Goal: Complete application form: Complete application form

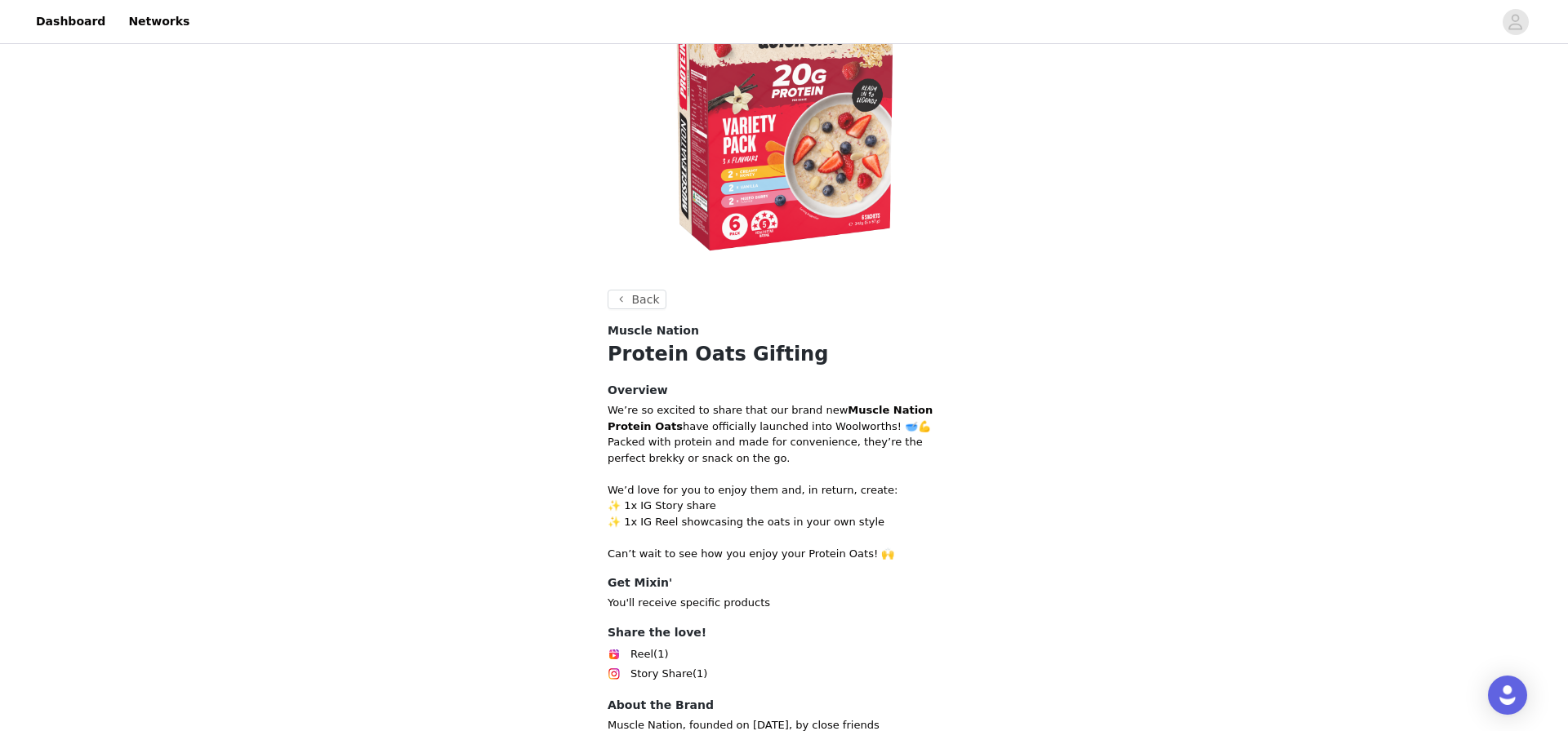
scroll to position [419, 0]
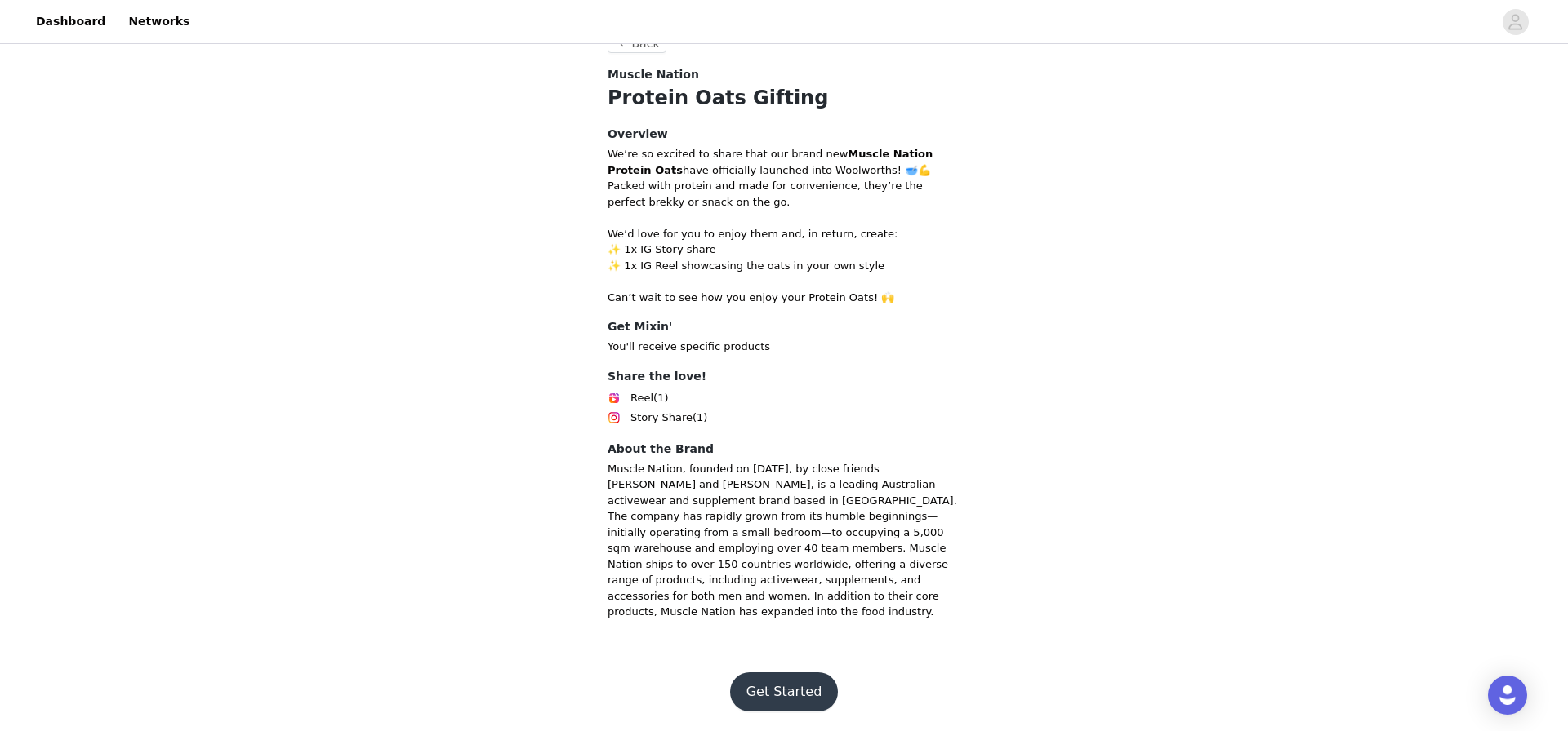
click at [790, 681] on button "Get Started" at bounding box center [784, 692] width 109 height 40
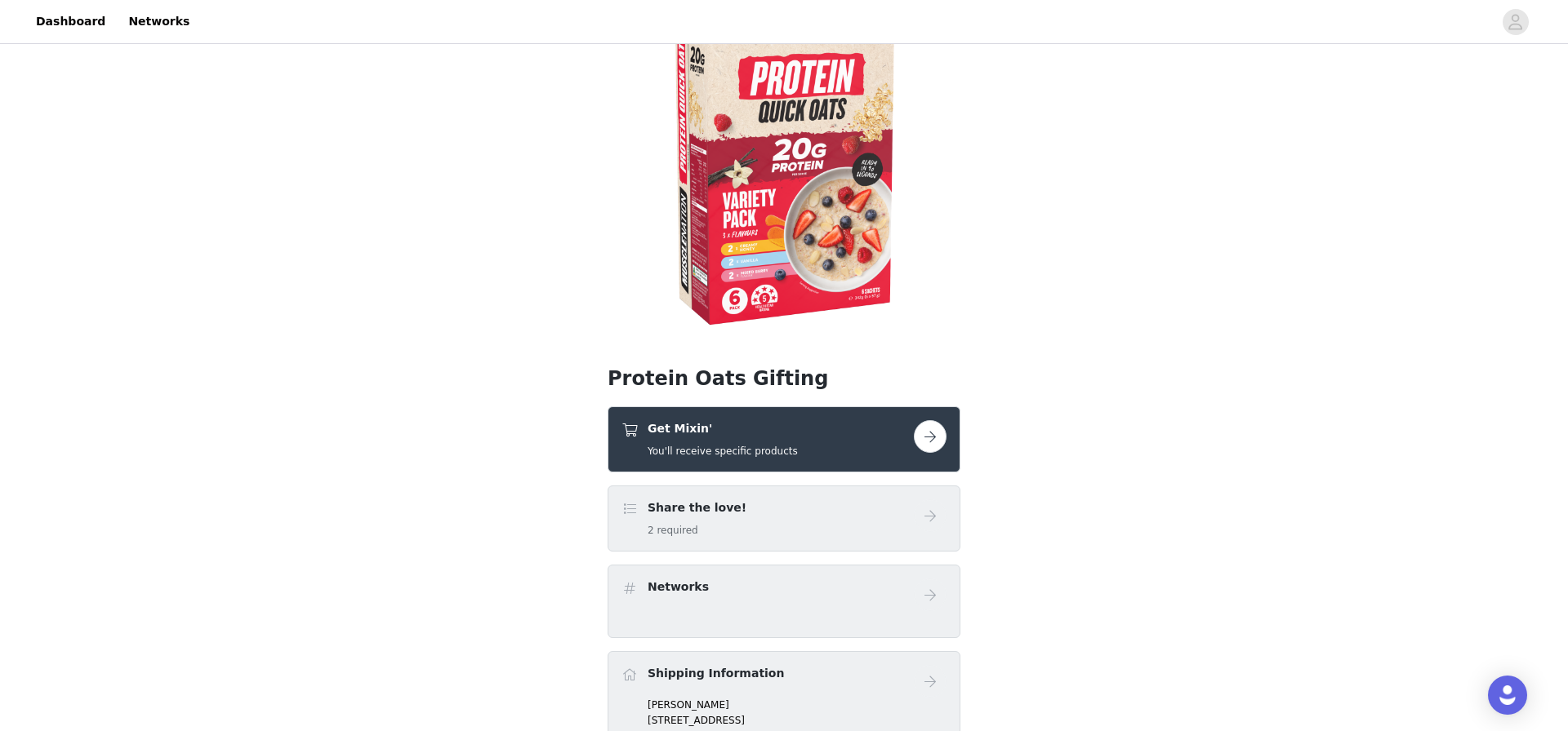
scroll to position [269, 0]
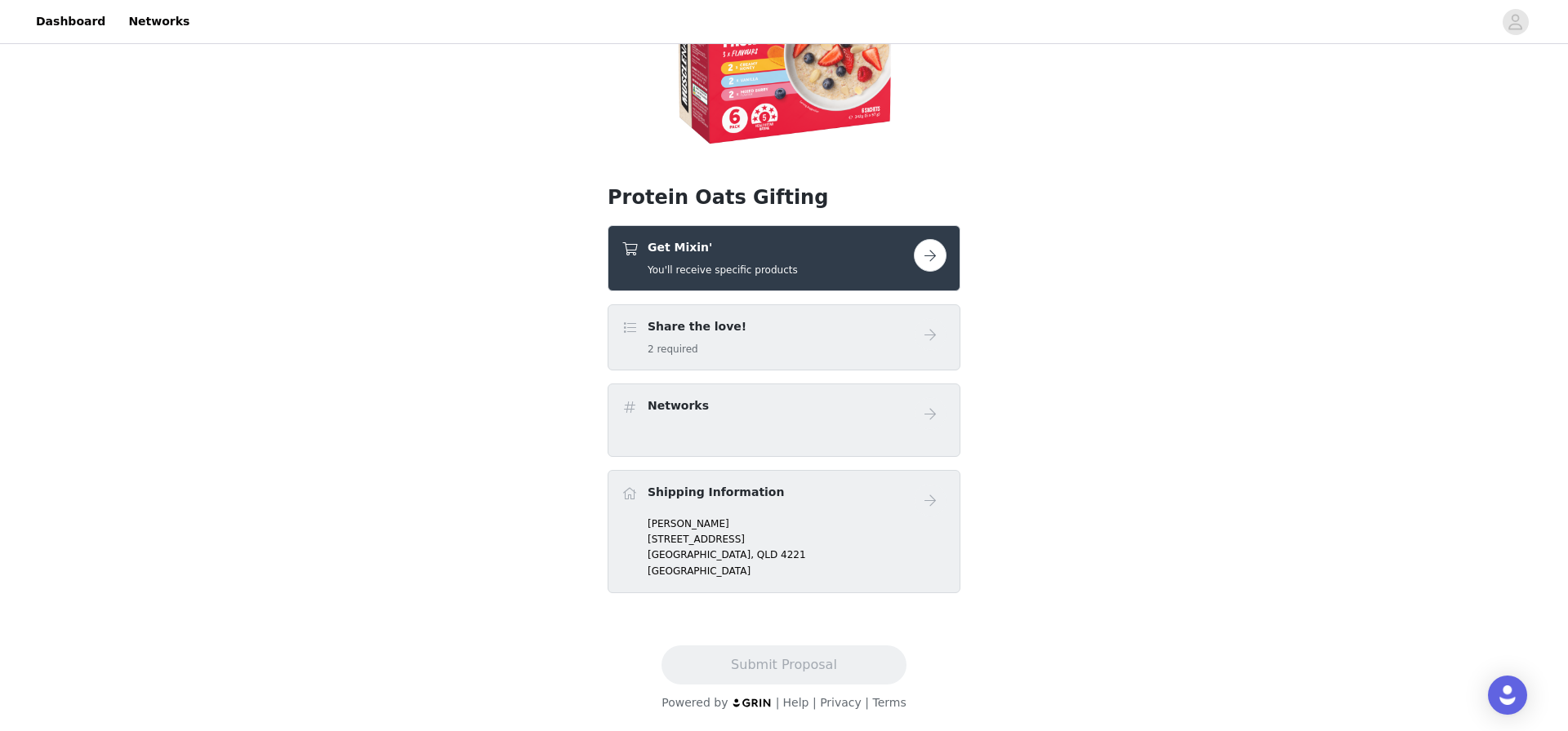
click at [914, 239] on link at bounding box center [930, 255] width 33 height 33
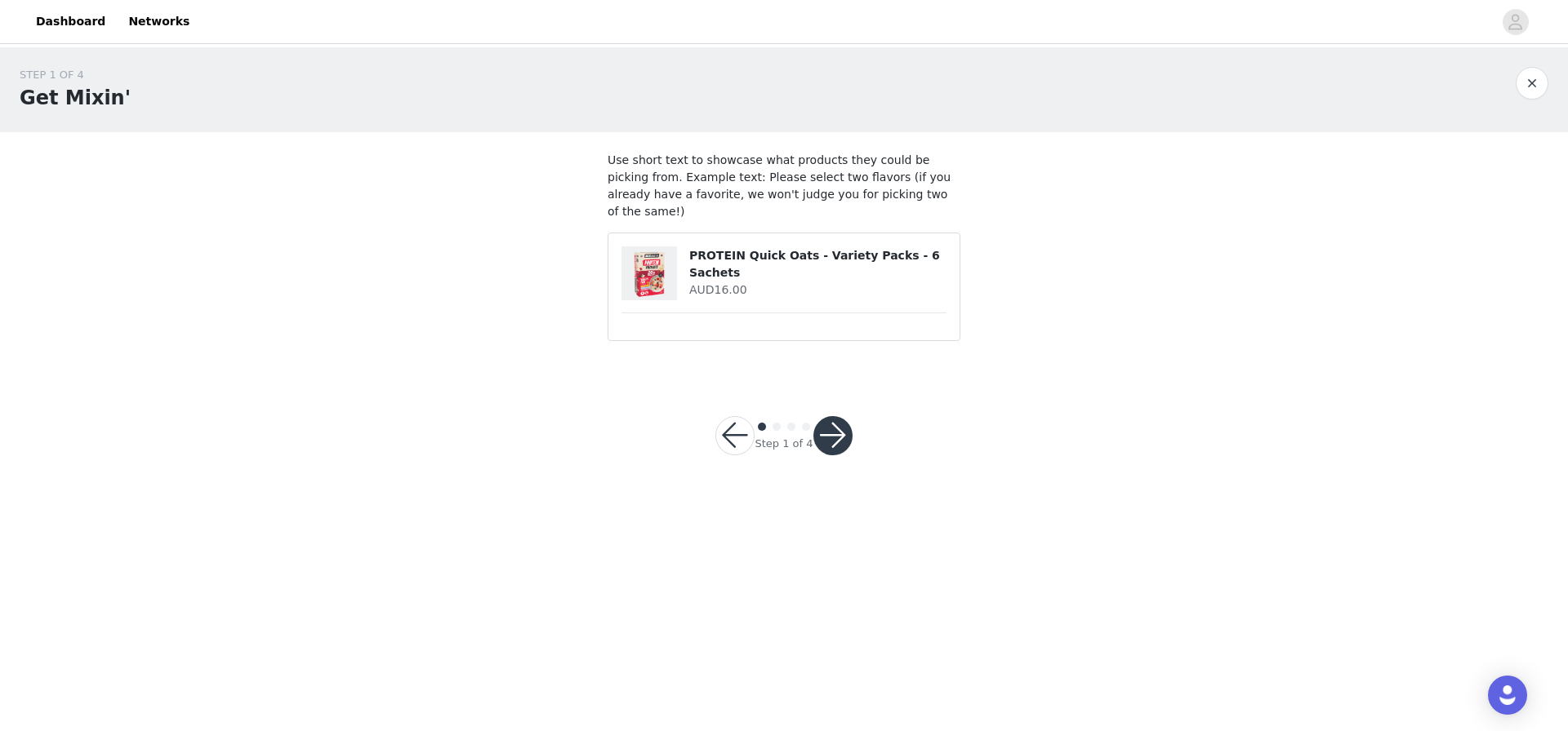
click at [858, 408] on div "Step 1 of 4" at bounding box center [784, 436] width 177 height 78
click at [842, 417] on button "button" at bounding box center [832, 436] width 40 height 40
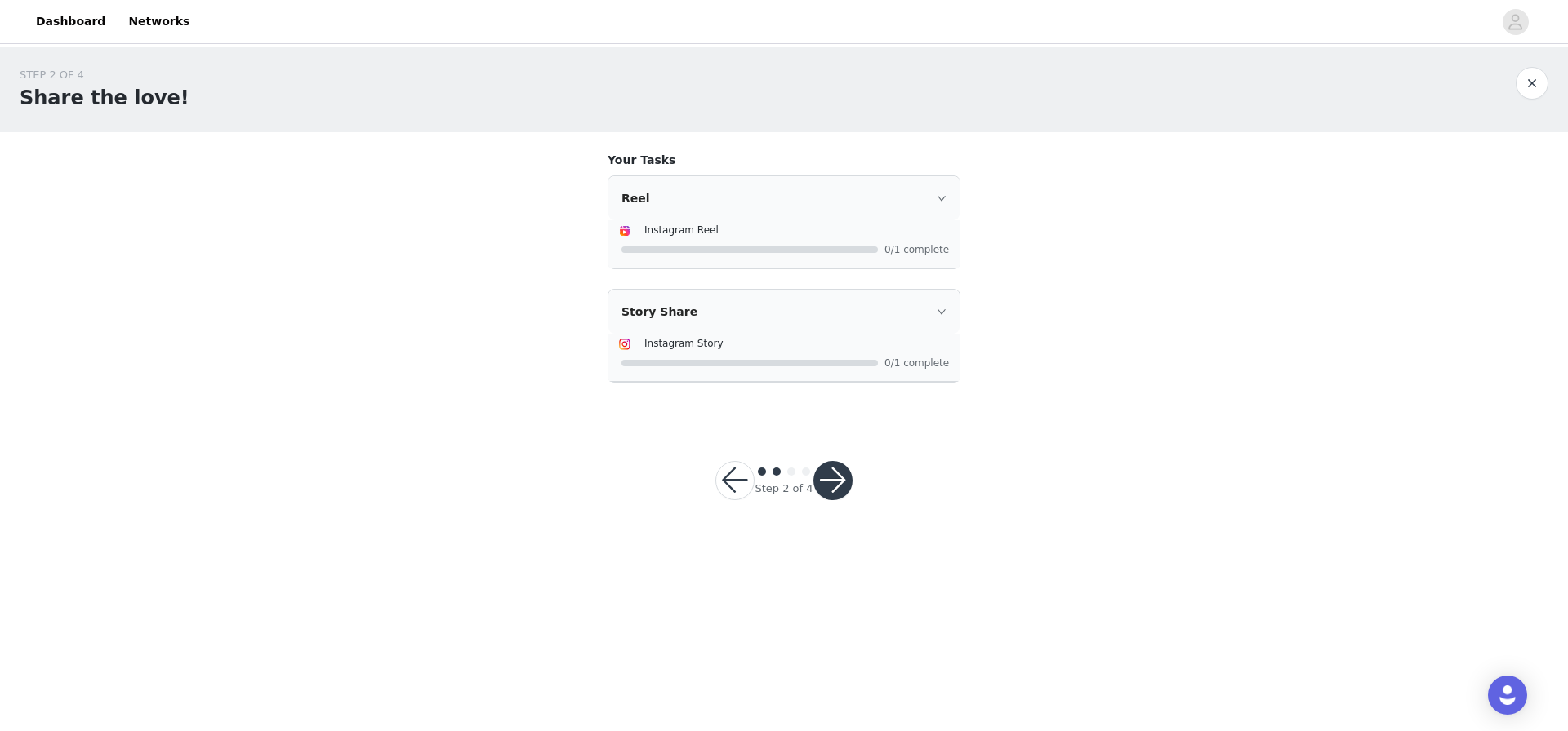
click at [827, 453] on div "Step 2 of 4" at bounding box center [784, 480] width 177 height 78
click at [834, 475] on button "button" at bounding box center [832, 480] width 40 height 40
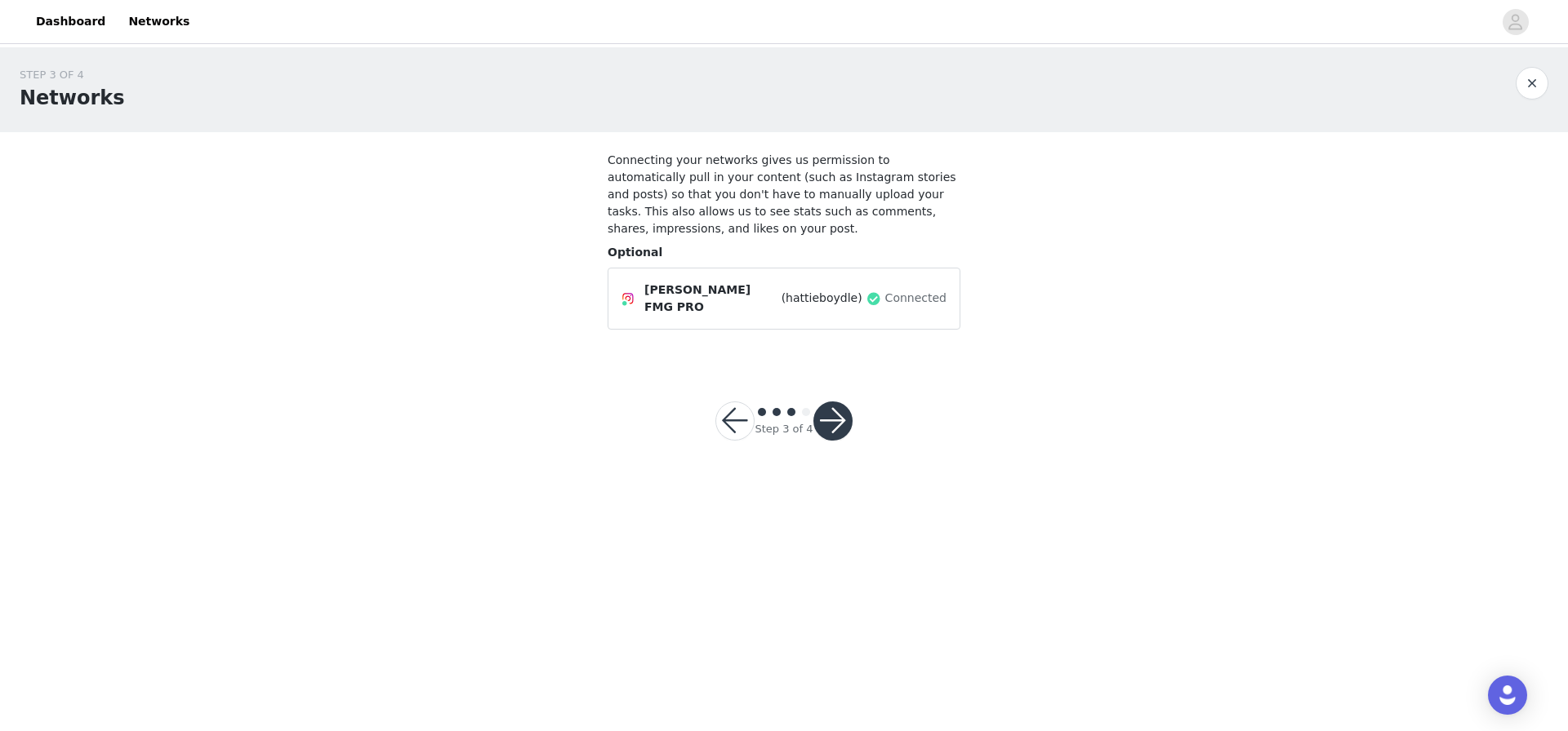
click at [830, 404] on button "button" at bounding box center [832, 421] width 40 height 40
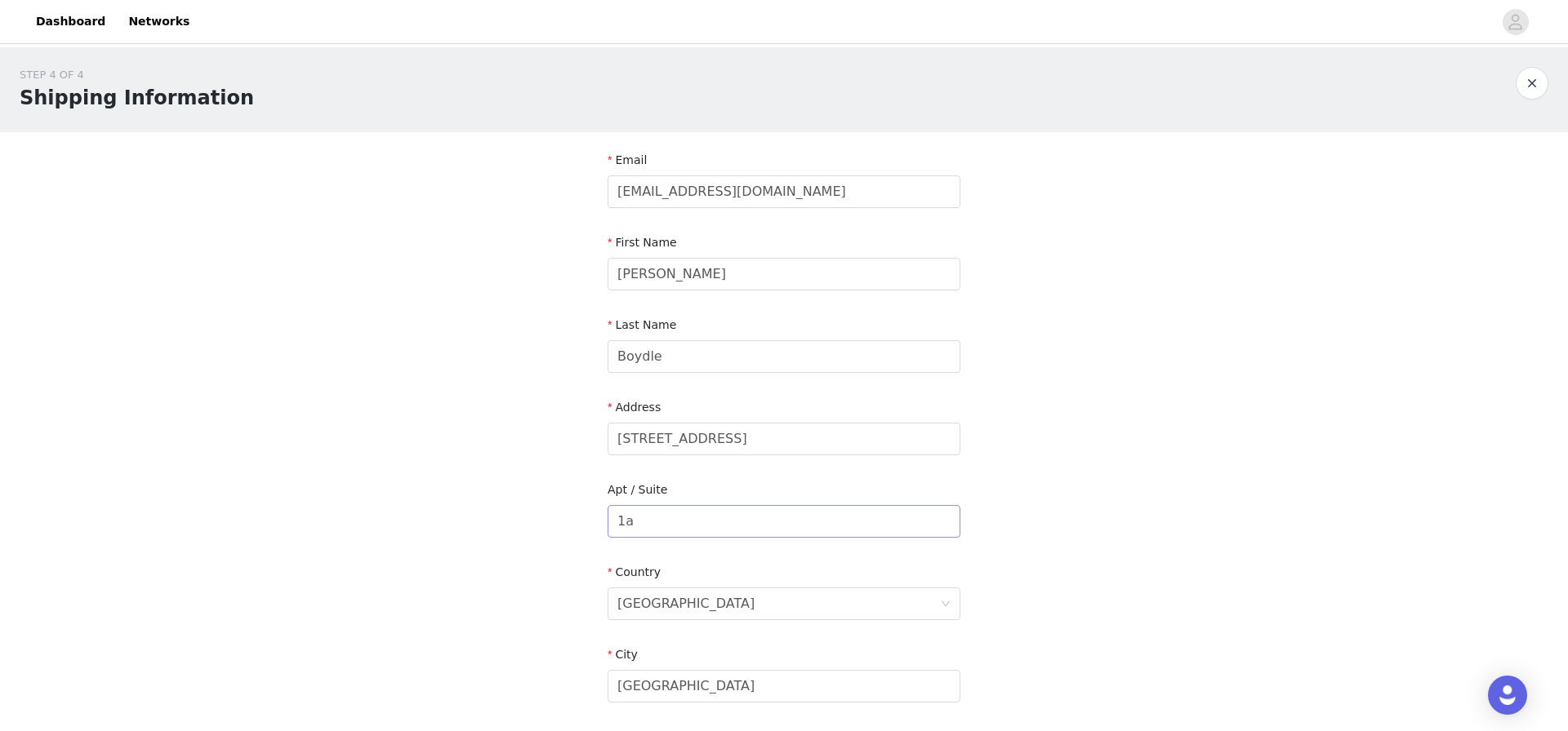
scroll to position [382, 0]
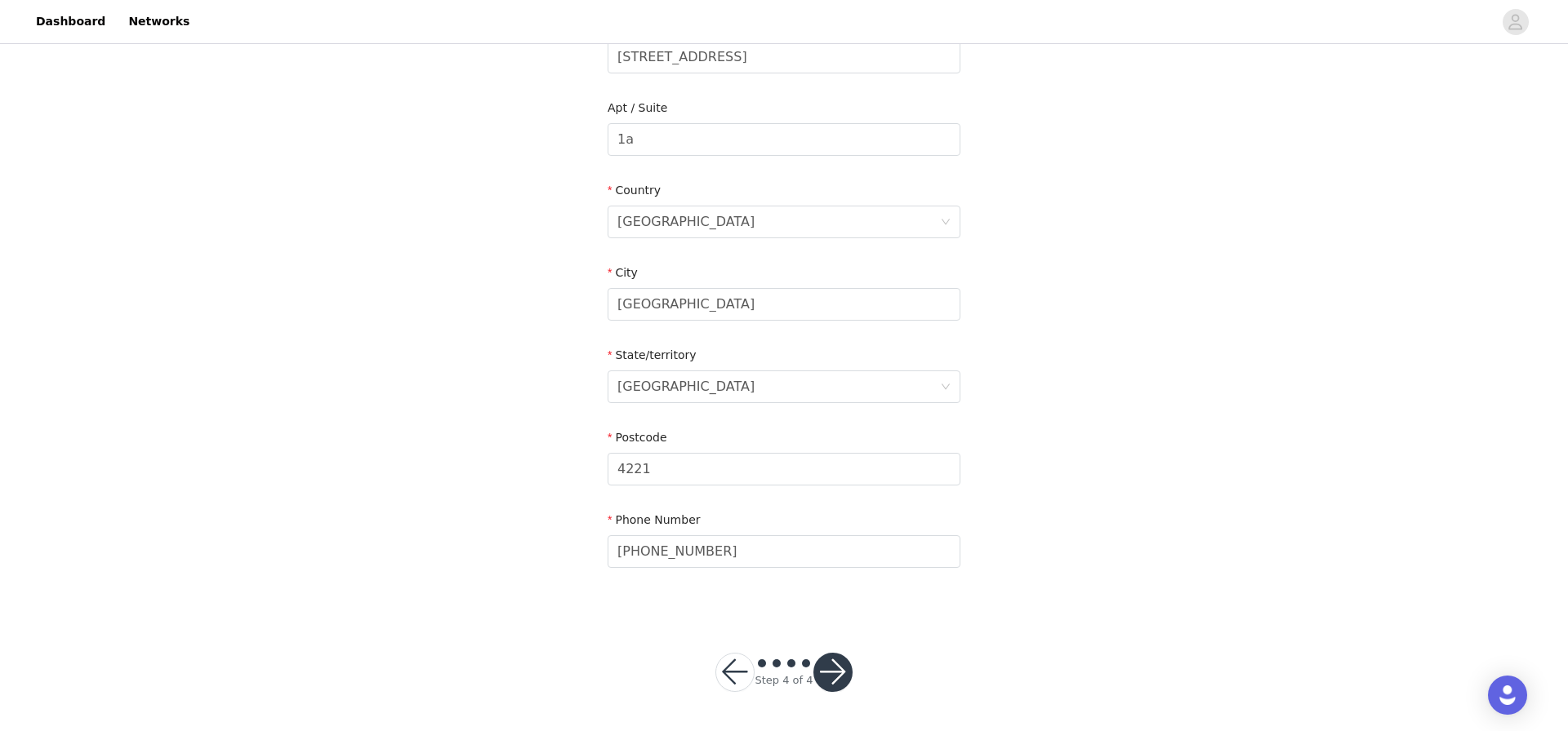
click at [824, 670] on button "button" at bounding box center [832, 672] width 40 height 40
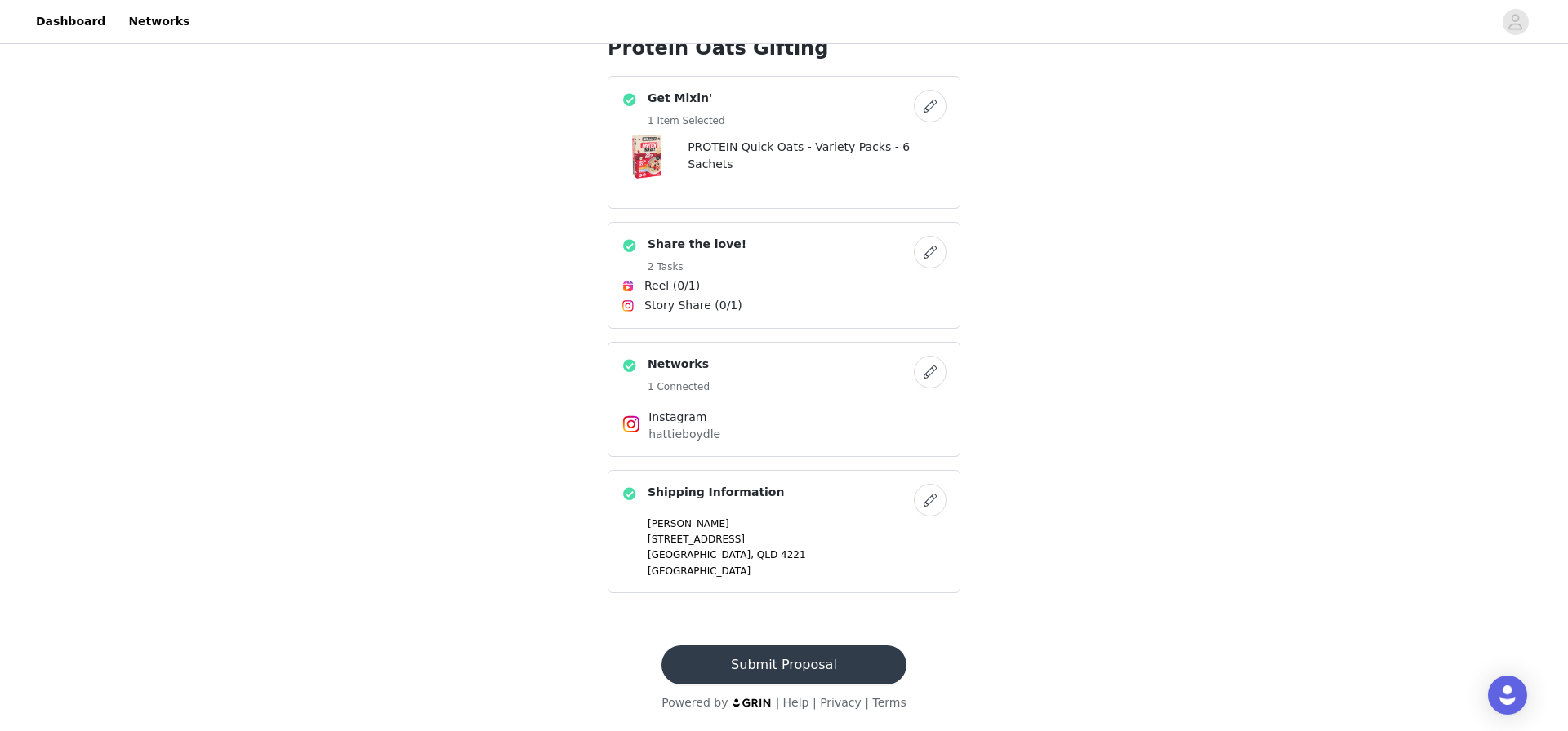
click at [817, 650] on button "Submit Proposal" at bounding box center [784, 665] width 244 height 40
